Goal: Check status: Check status

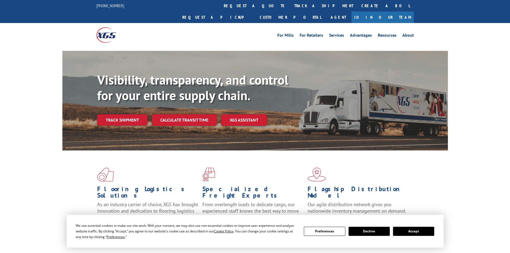
click at [125, 114] on link "Track shipment" at bounding box center [122, 119] width 50 height 11
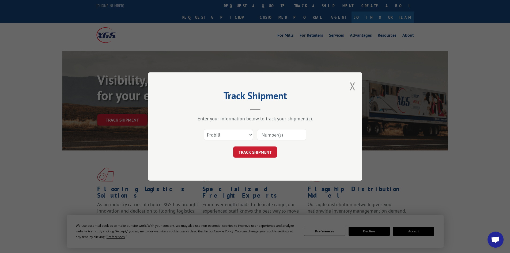
click at [274, 130] on input at bounding box center [281, 134] width 49 height 11
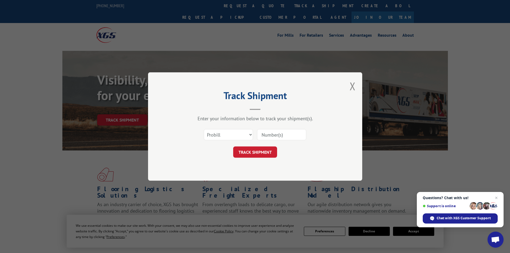
paste input "17481096"
type input "17481096"
drag, startPoint x: 284, startPoint y: 78, endPoint x: 290, endPoint y: 81, distance: 6.5
click at [285, 80] on div "Track Shipment Enter your information below to track your shipment(s). Select c…" at bounding box center [255, 126] width 214 height 108
click at [257, 151] on button "TRACK SHIPMENT" at bounding box center [255, 151] width 44 height 11
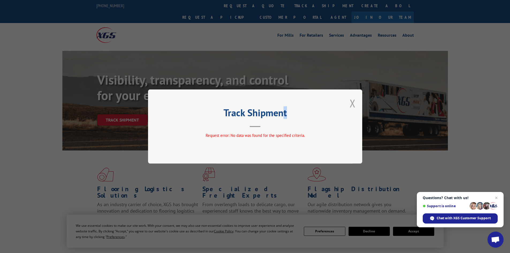
click at [353, 101] on button "Close modal" at bounding box center [353, 103] width 6 height 14
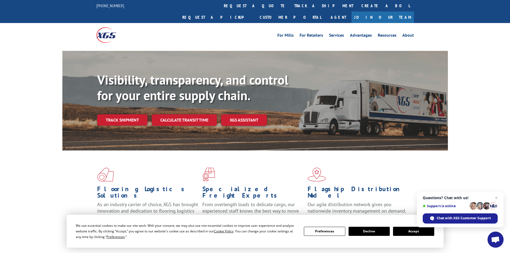
click at [415, 234] on button "Accept" at bounding box center [413, 231] width 41 height 9
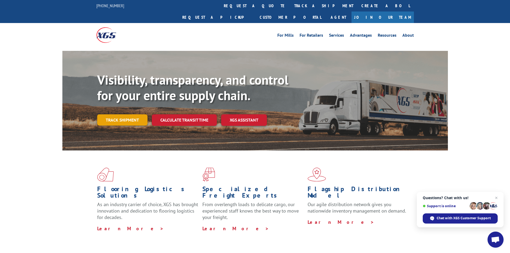
click at [131, 114] on link "Track shipment" at bounding box center [122, 119] width 50 height 11
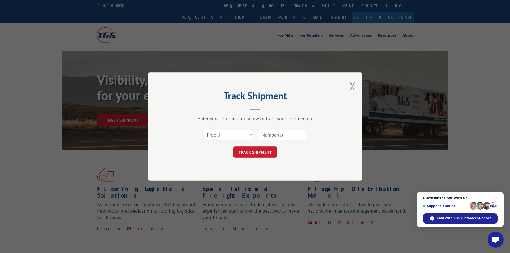
paste input "17481096"
type input "17481096"
click at [261, 154] on button "TRACK SHIPMENT" at bounding box center [255, 151] width 44 height 11
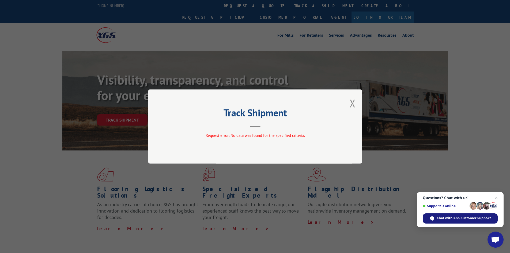
click at [447, 218] on span "Chat with XGS Customer Support" at bounding box center [464, 218] width 54 height 5
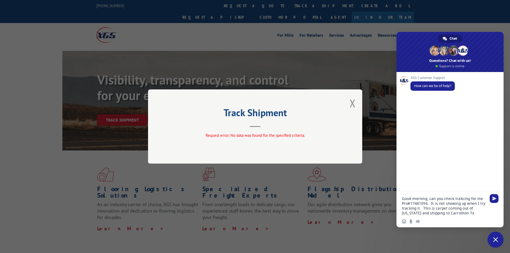
type textarea "Good morning, can you check trakcing for me. Pro#17481096. It is not showing up…"
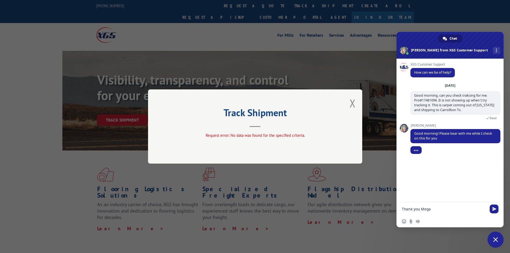
type textarea "Thank you [PERSON_NAME]"
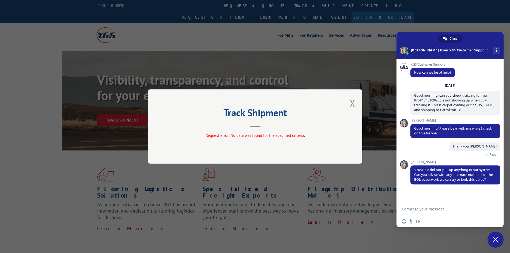
drag, startPoint x: 425, startPoint y: 205, endPoint x: 432, endPoint y: 209, distance: 8.1
paste textarea "7080089"
type textarea "7080089"
click at [494, 207] on span "Send" at bounding box center [494, 209] width 4 height 4
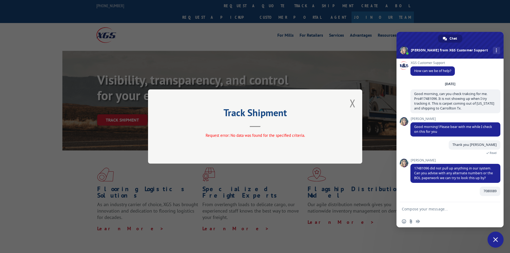
scroll to position [2, 0]
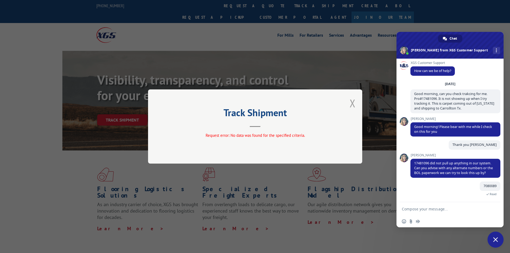
click at [352, 102] on button "Close modal" at bounding box center [353, 103] width 6 height 14
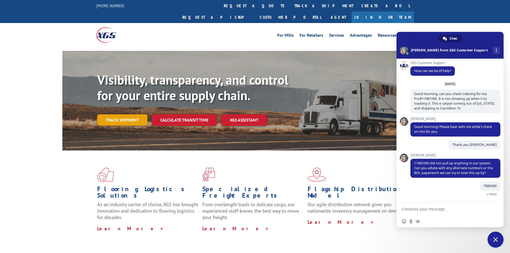
click at [131, 114] on link "Track shipment" at bounding box center [122, 119] width 50 height 11
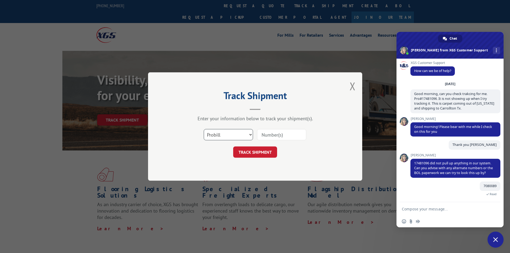
click at [240, 133] on select "Select category... Probill BOL PO" at bounding box center [228, 134] width 49 height 11
select select "bol"
click at [204, 129] on select "Select category... Probill BOL PO" at bounding box center [228, 134] width 49 height 11
click at [263, 135] on input at bounding box center [281, 134] width 49 height 11
type input "7080089"
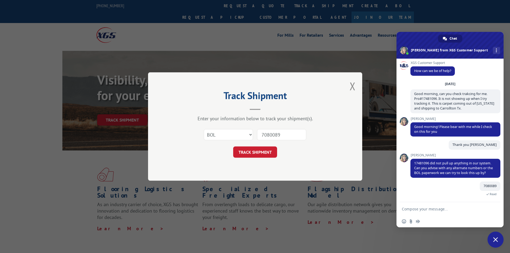
click button "TRACK SHIPMENT" at bounding box center [255, 151] width 44 height 11
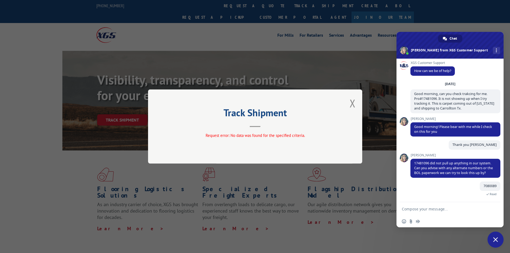
click at [417, 206] on form at bounding box center [444, 209] width 85 height 14
click at [414, 208] on textarea "Compose your message..." at bounding box center [444, 209] width 85 height 5
type textarea "It may be because it is schedule to ship [DATE]"
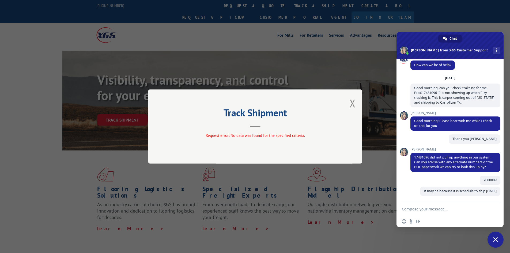
scroll to position [13, 0]
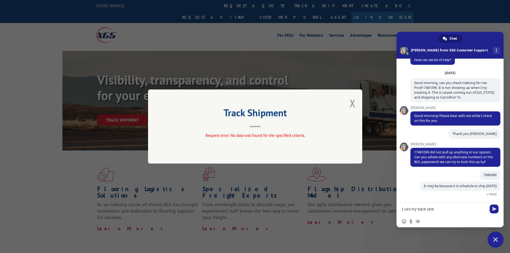
type textarea "I can try back later"
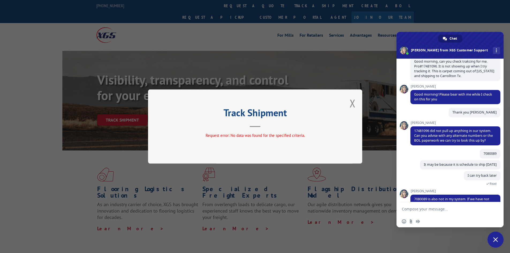
scroll to position [71, 0]
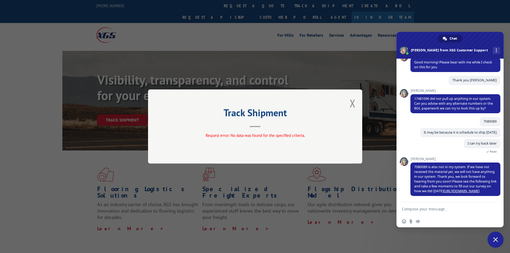
click at [441, 205] on form at bounding box center [444, 209] width 85 height 14
click at [440, 210] on textarea "Compose your message..." at bounding box center [444, 209] width 85 height 5
